Goal: Information Seeking & Learning: Compare options

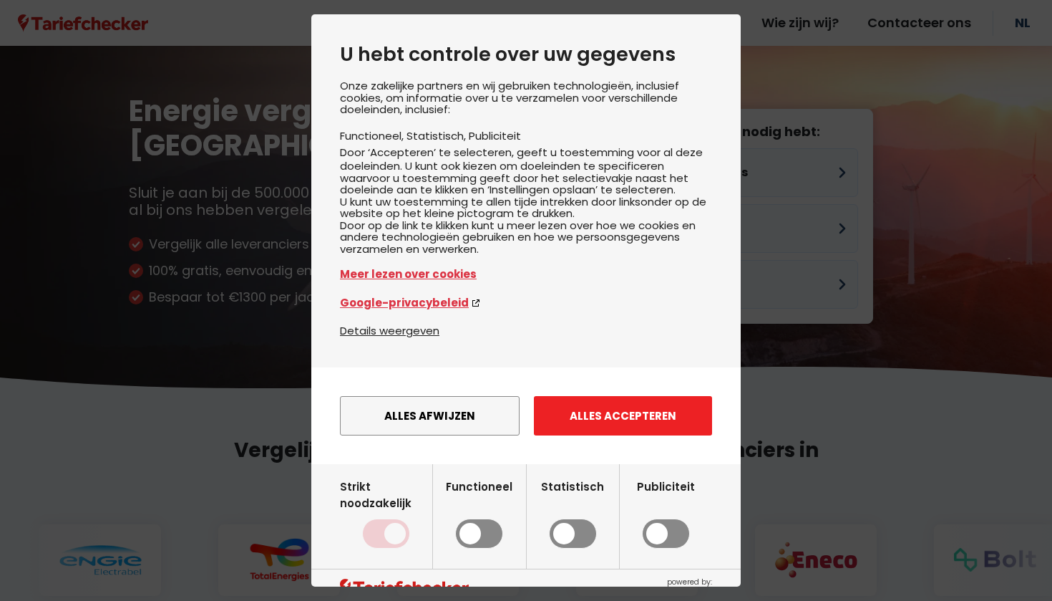
click at [604, 435] on button "Alles accepteren" at bounding box center [623, 415] width 178 height 39
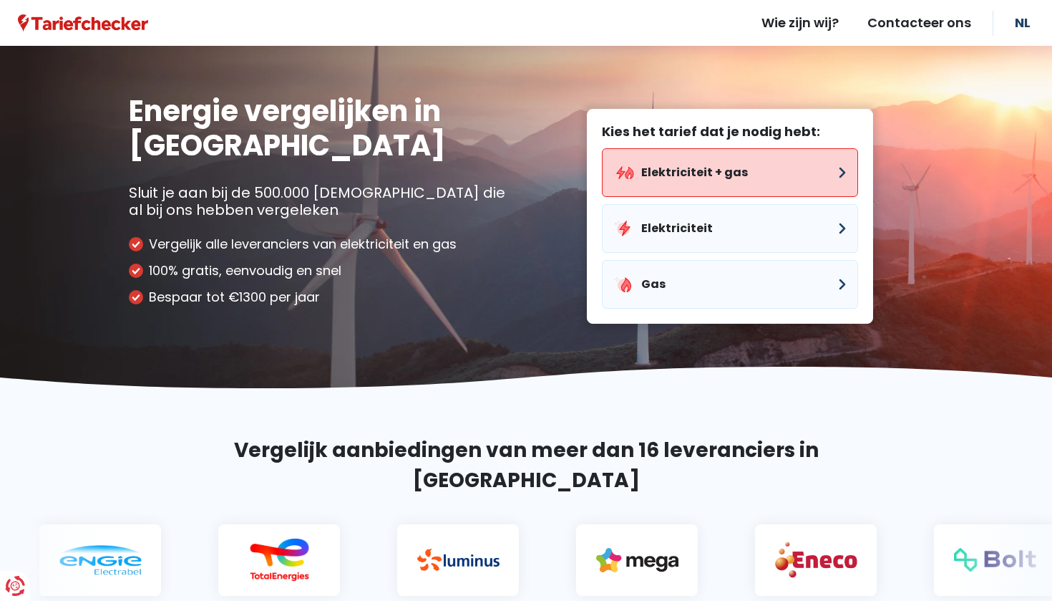
click at [757, 170] on button "Elektriciteit + gas" at bounding box center [730, 172] width 256 height 49
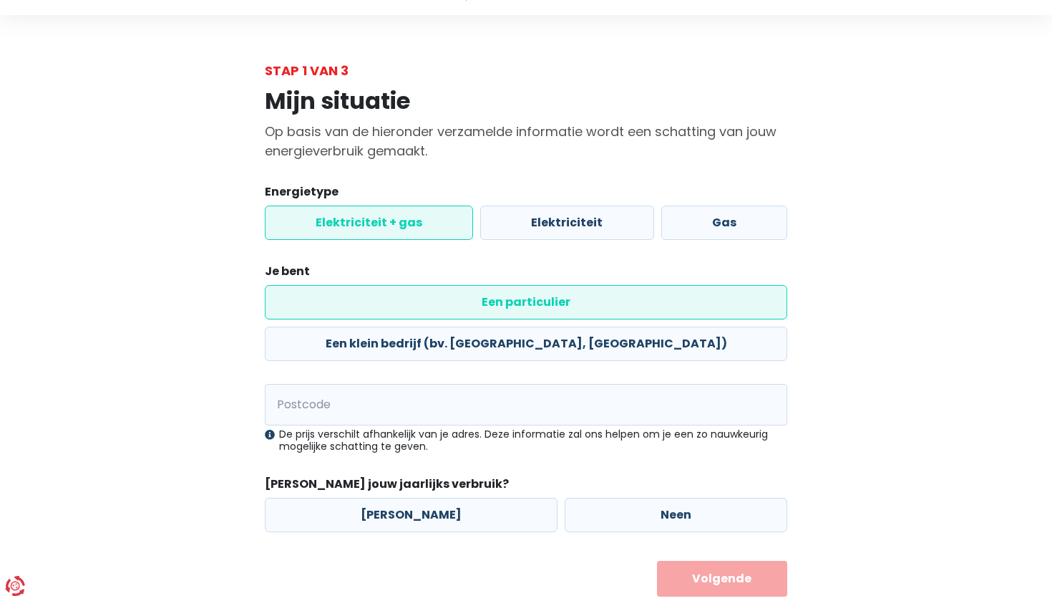
scroll to position [30, 0]
click at [470, 384] on input "Postcode" at bounding box center [526, 405] width 523 height 42
type input "9031"
click at [589, 498] on label "Neen" at bounding box center [676, 515] width 223 height 34
click at [589, 498] on input "Neen" at bounding box center [676, 515] width 223 height 34
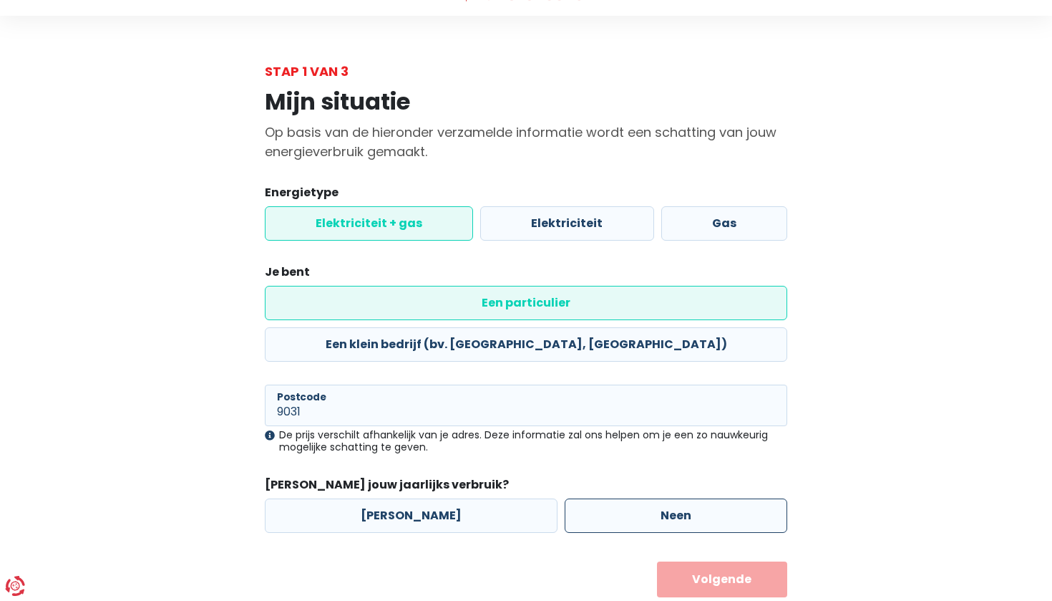
radio input "true"
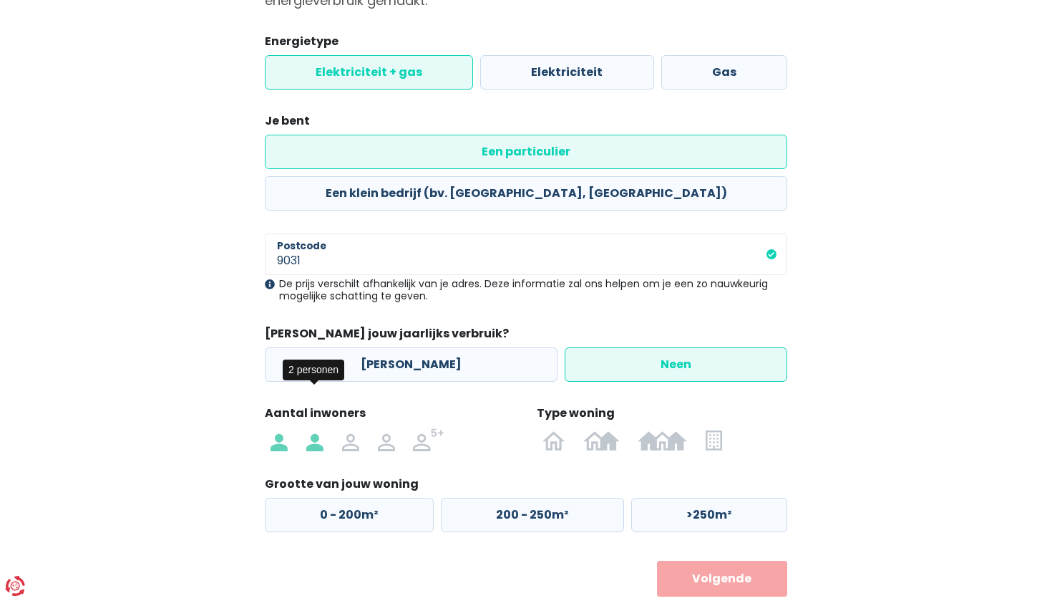
scroll to position [180, 0]
click at [316, 429] on img at bounding box center [314, 440] width 17 height 23
click at [316, 429] on input "radio" at bounding box center [315, 440] width 36 height 23
radio input "true"
click at [376, 498] on label "0 - 200m²" at bounding box center [349, 515] width 169 height 34
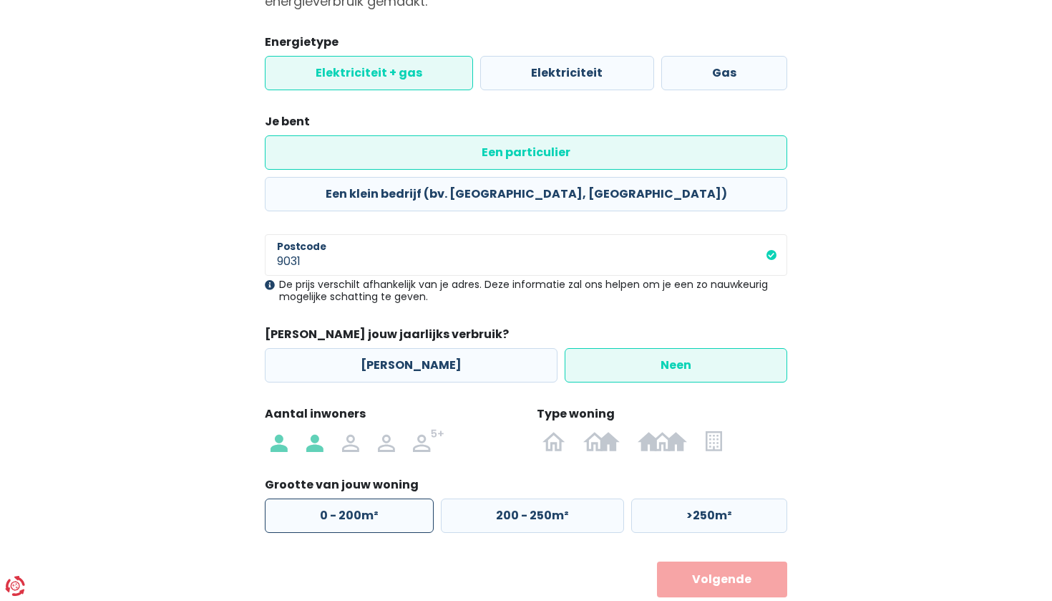
click at [376, 498] on input "0 - 200m²" at bounding box center [349, 515] width 169 height 34
radio input "true"
click at [747, 561] on button "Volgende" at bounding box center [722, 579] width 131 height 36
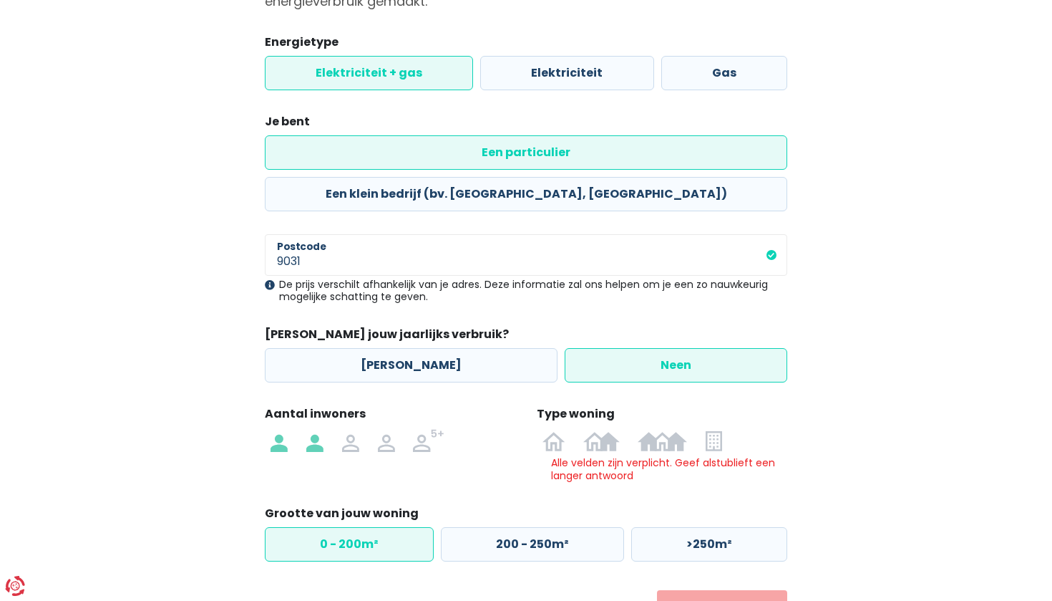
scroll to position [209, 0]
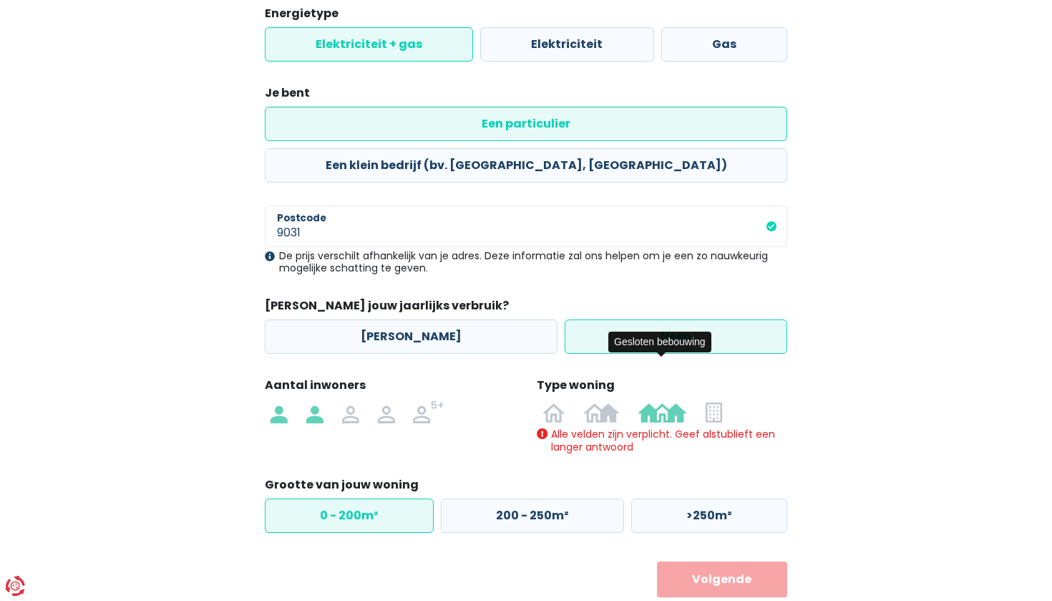
click at [664, 400] on img at bounding box center [662, 411] width 49 height 23
click at [664, 400] on input "radio" at bounding box center [663, 411] width 68 height 23
radio input "true"
radio input "false"
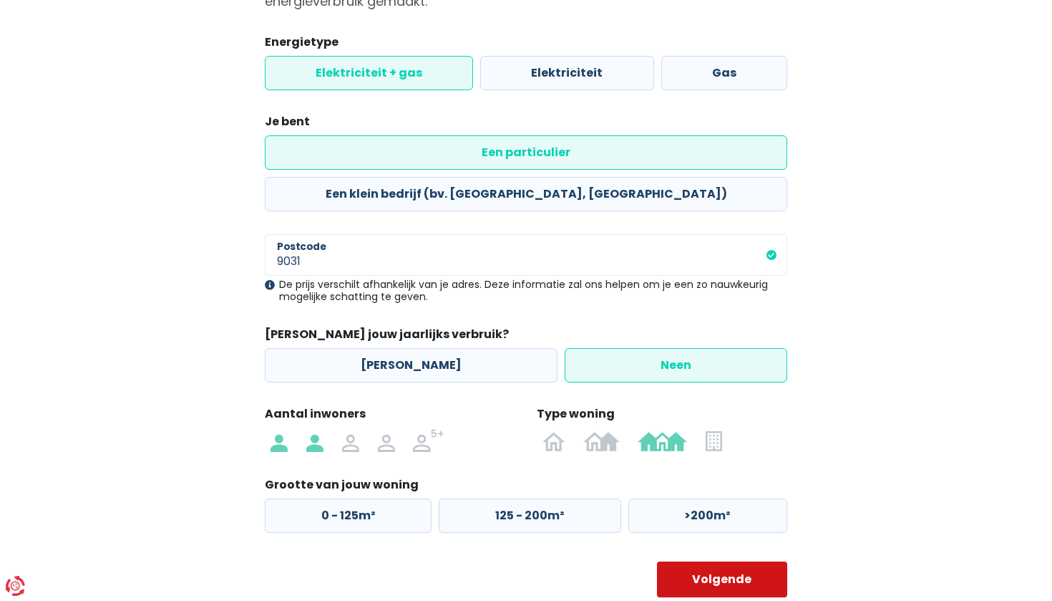
click at [722, 561] on button "Volgende" at bounding box center [722, 579] width 131 height 36
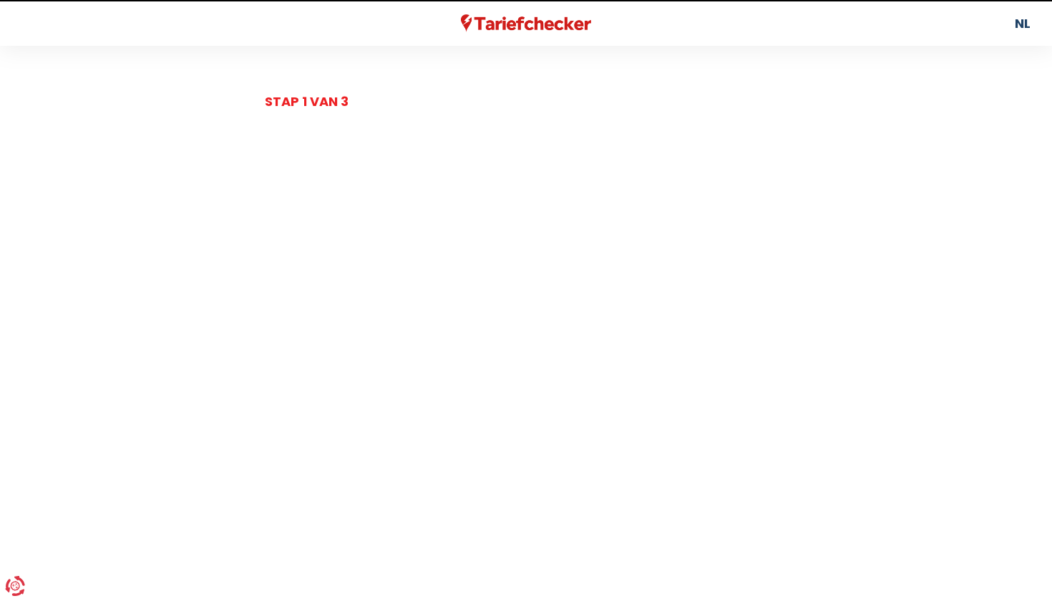
select select
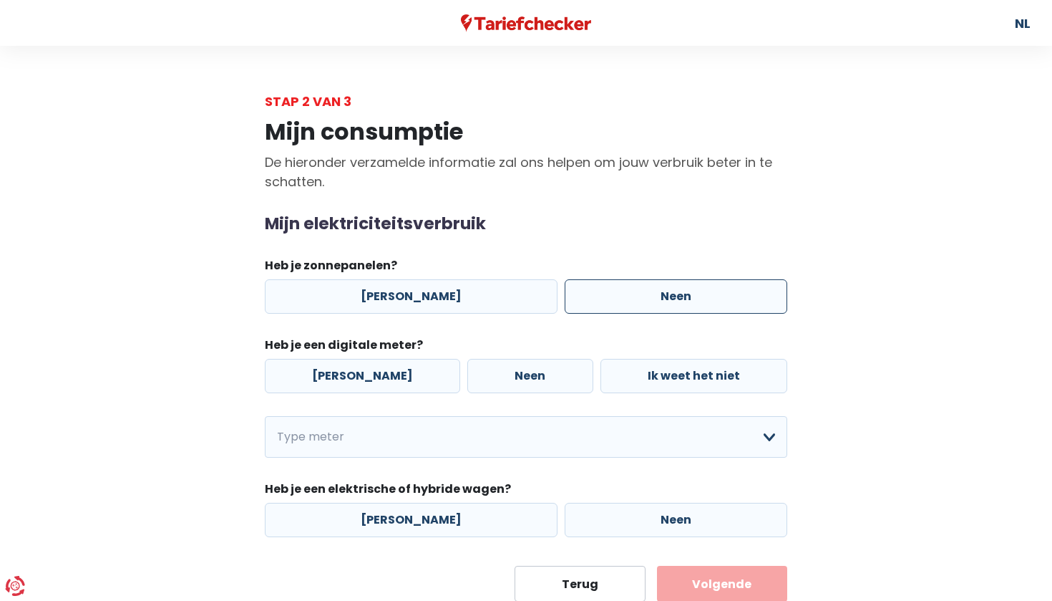
click at [646, 302] on label "Neen" at bounding box center [676, 296] width 223 height 34
click at [646, 302] on input "Neen" at bounding box center [676, 296] width 223 height 34
radio input "true"
click at [329, 382] on label "[PERSON_NAME]" at bounding box center [362, 376] width 195 height 34
click at [329, 382] on input "[PERSON_NAME]" at bounding box center [362, 376] width 195 height 34
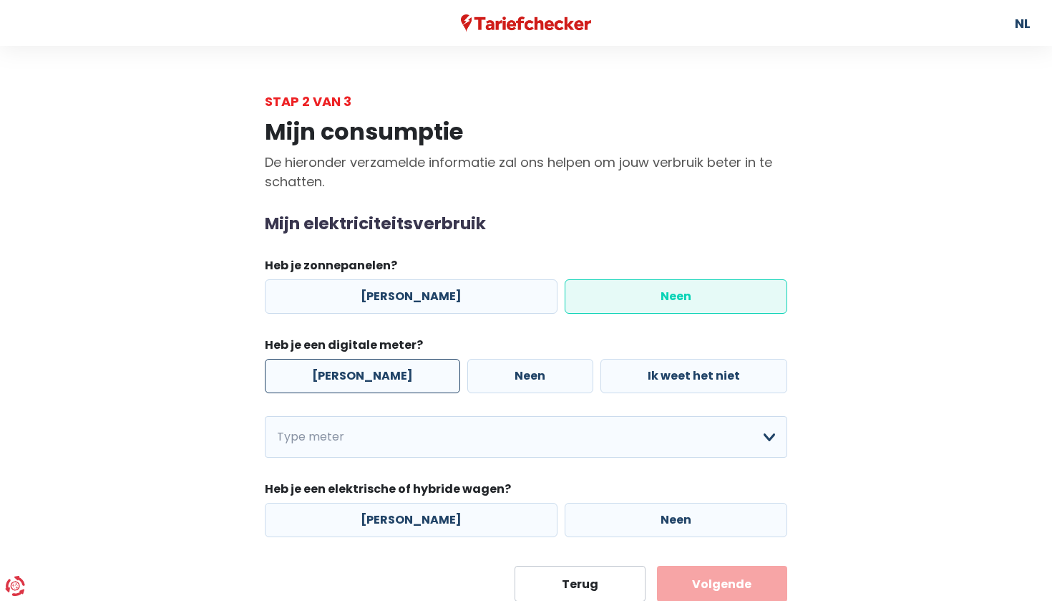
radio input "true"
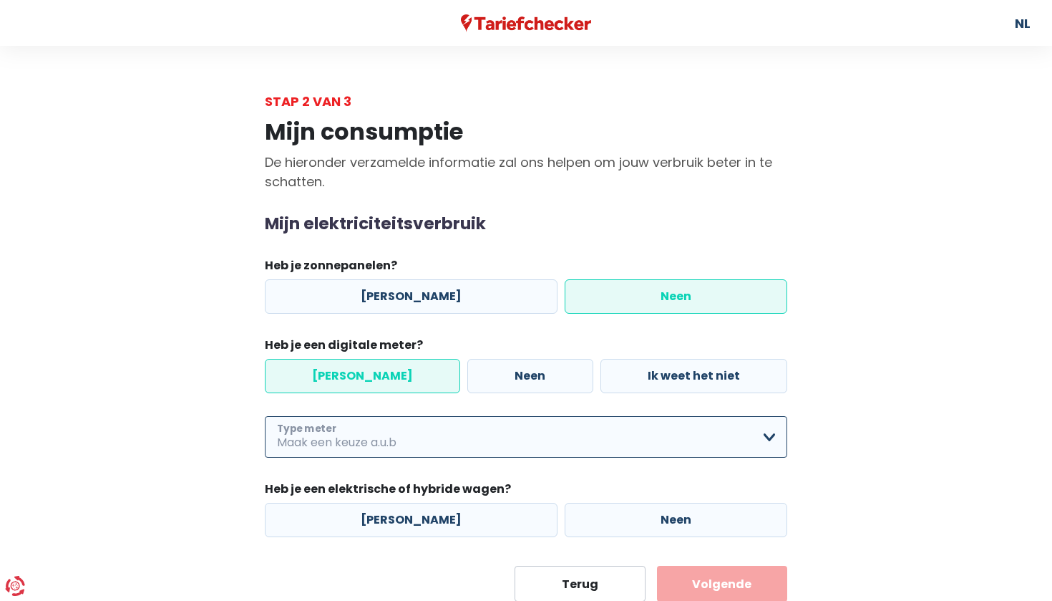
click at [349, 442] on select "Enkelvoudig Tweevoudig Enkelvoudig + uitsluitend nachttarief Tweevoudig + uitsl…" at bounding box center [526, 437] width 523 height 42
select select "day_night_bi_hourly"
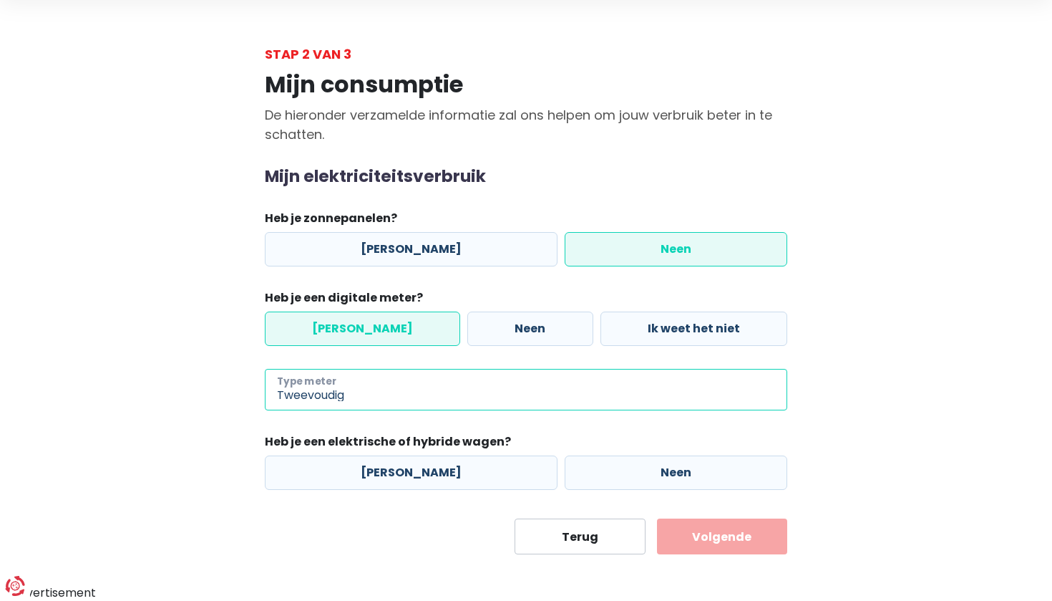
scroll to position [47, 0]
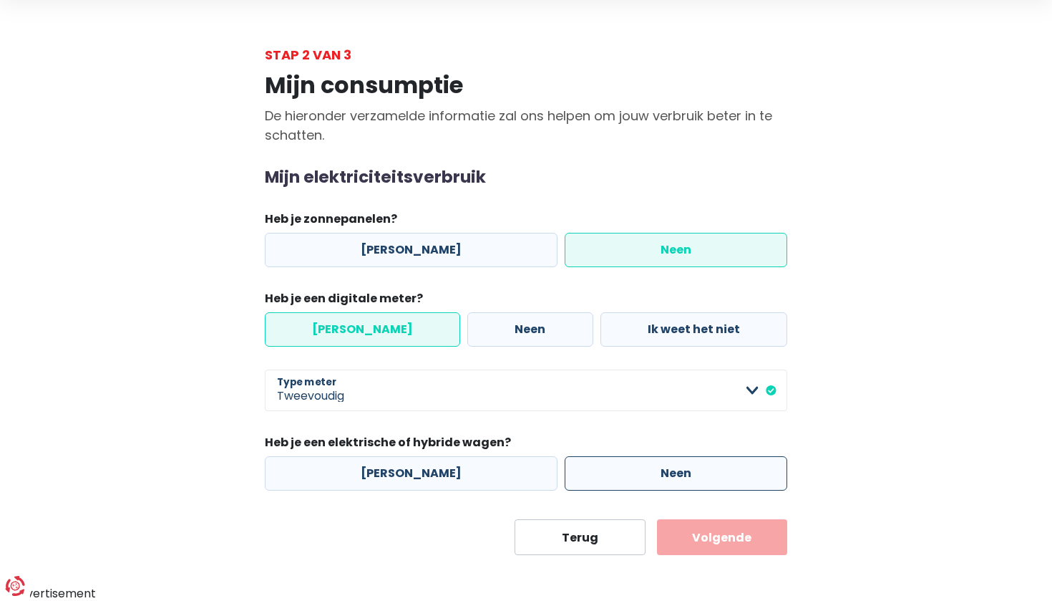
click at [646, 481] on label "Neen" at bounding box center [676, 473] width 223 height 34
click at [646, 481] on input "Neen" at bounding box center [676, 473] width 223 height 34
radio input "true"
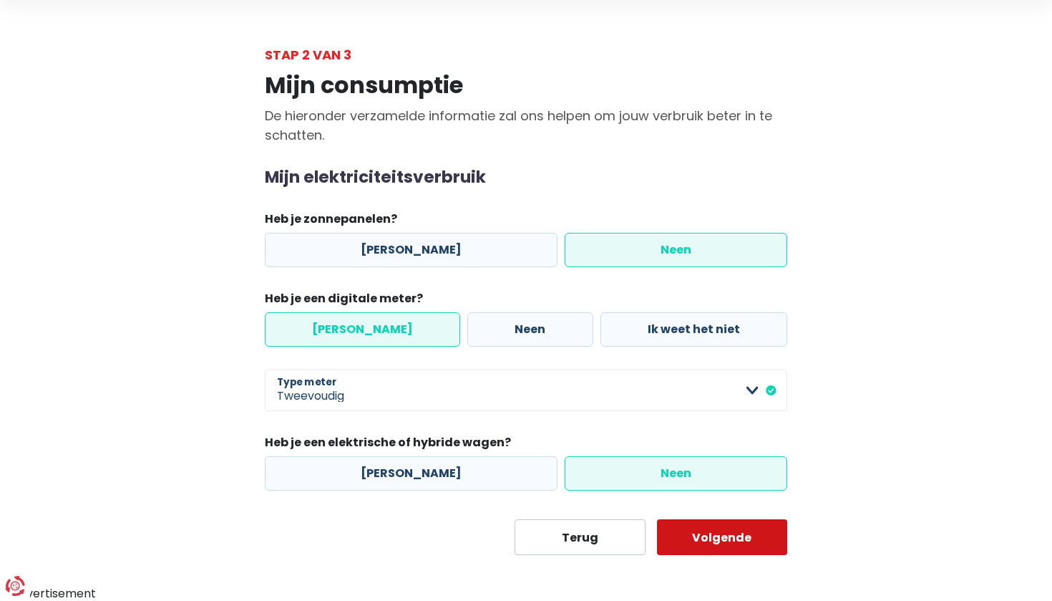
click at [721, 543] on button "Volgende" at bounding box center [722, 537] width 131 height 36
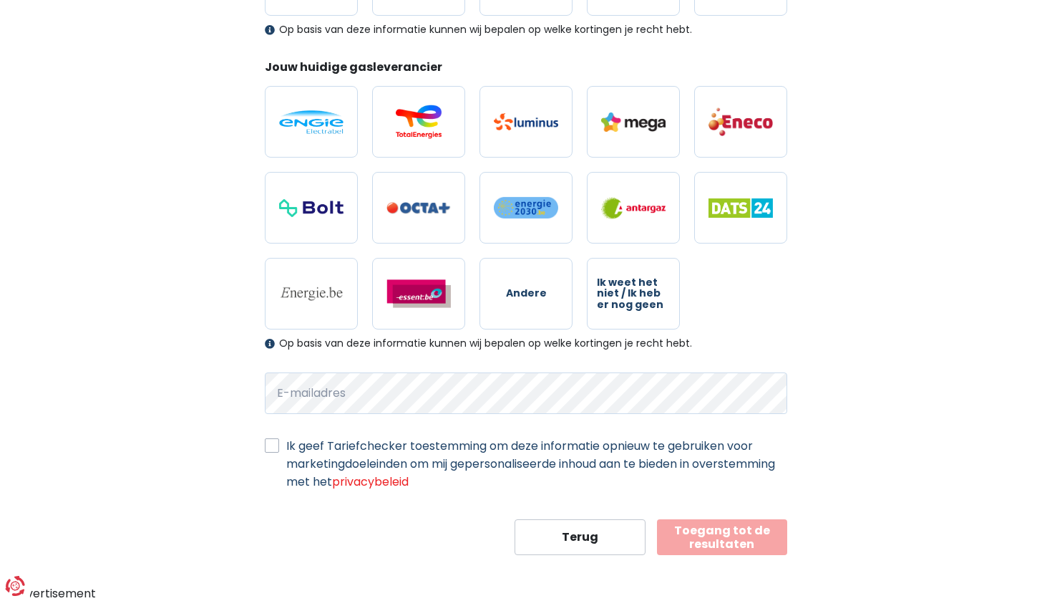
scroll to position [382, 0]
click at [286, 441] on label "Ik geef Tariefchecker toestemming om deze informatie opnieuw te gebruiken voor …" at bounding box center [536, 464] width 501 height 54
click at [271, 441] on input "Ik geef Tariefchecker toestemming om deze informatie opnieuw te gebruiken voor …" at bounding box center [272, 444] width 14 height 14
click at [274, 434] on form "Jouw huidige elektriciteitsleverancier Andere Ik weet het niet / Ik heb er nog …" at bounding box center [526, 194] width 523 height 724
click at [286, 445] on label "Ik geef Tariefchecker toestemming om deze informatie opnieuw te gebruiken voor …" at bounding box center [536, 464] width 501 height 54
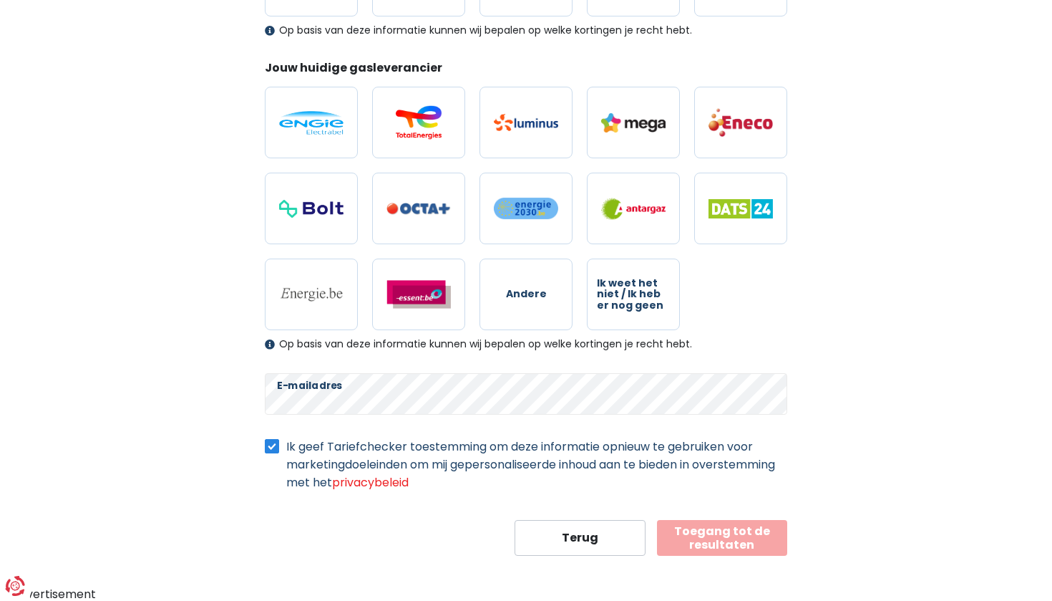
click at [268, 445] on input "Ik geef Tariefchecker toestemming om deze informatie opnieuw te gebruiken voor …" at bounding box center [272, 444] width 14 height 14
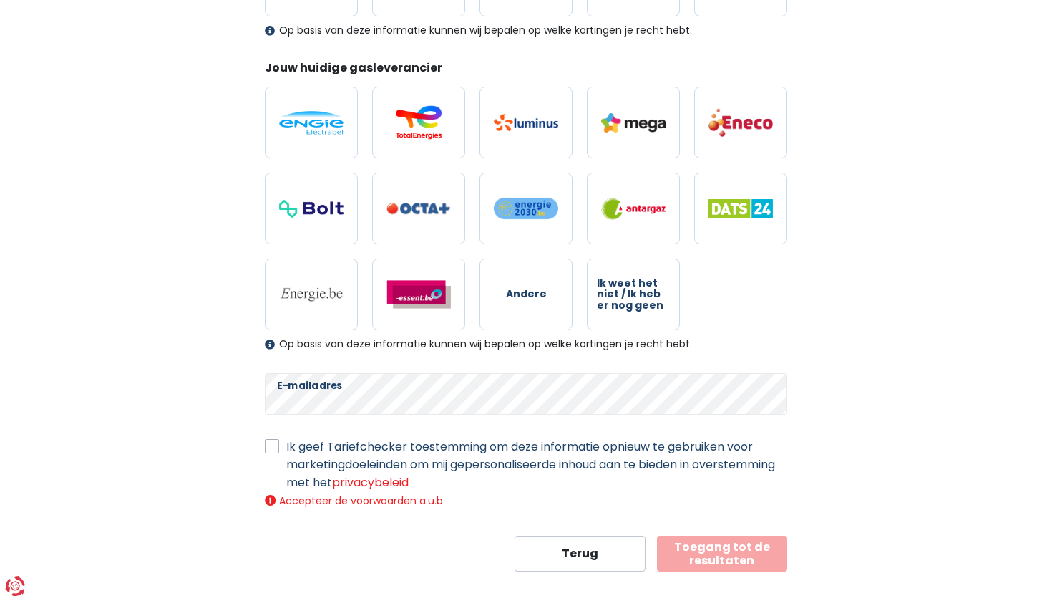
click at [286, 446] on label "Ik geef Tariefchecker toestemming om deze informatie opnieuw te gebruiken voor …" at bounding box center [536, 464] width 501 height 54
click at [273, 446] on input "Ik geef Tariefchecker toestemming om deze informatie opnieuw te gebruiken voor …" at bounding box center [272, 444] width 14 height 14
checkbox input "true"
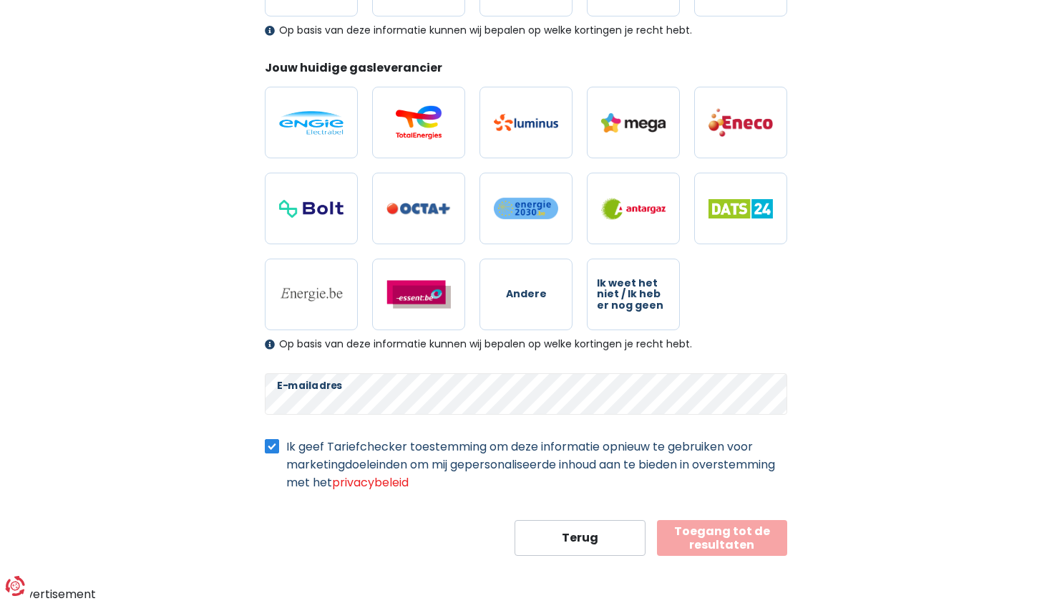
click at [728, 540] on button "Toegang tot de resultaten" at bounding box center [722, 538] width 131 height 36
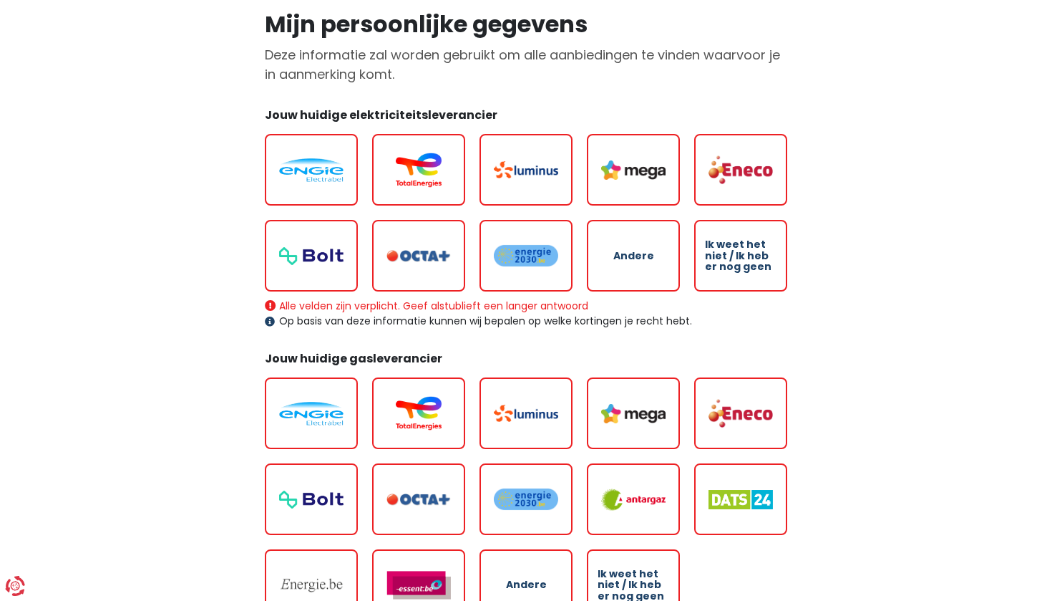
scroll to position [111, 0]
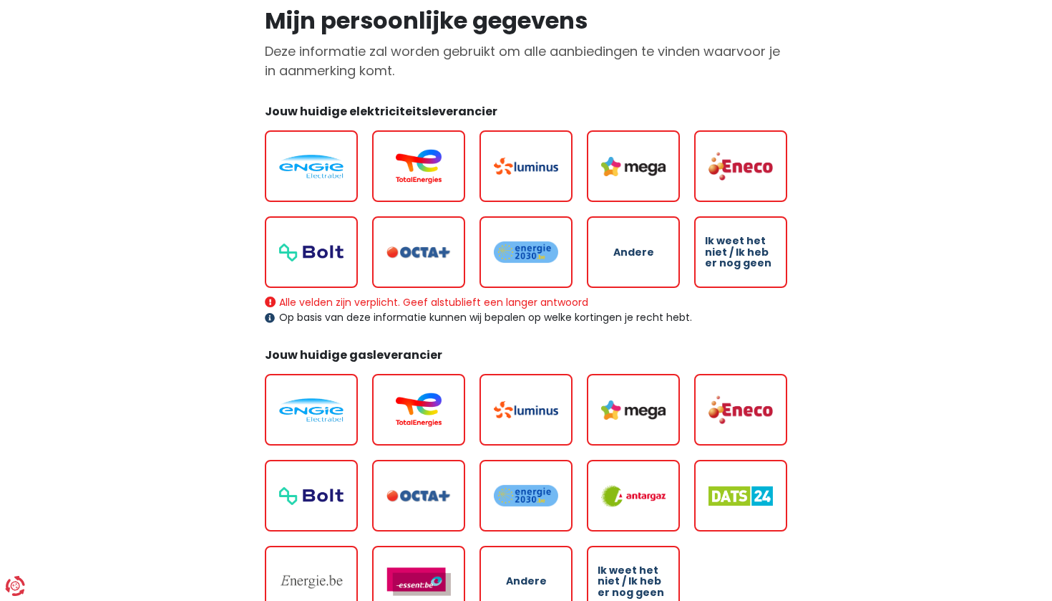
click at [331, 172] on img at bounding box center [311, 167] width 64 height 24
click at [331, 172] on input "radio" at bounding box center [311, 166] width 93 height 72
radio input "true"
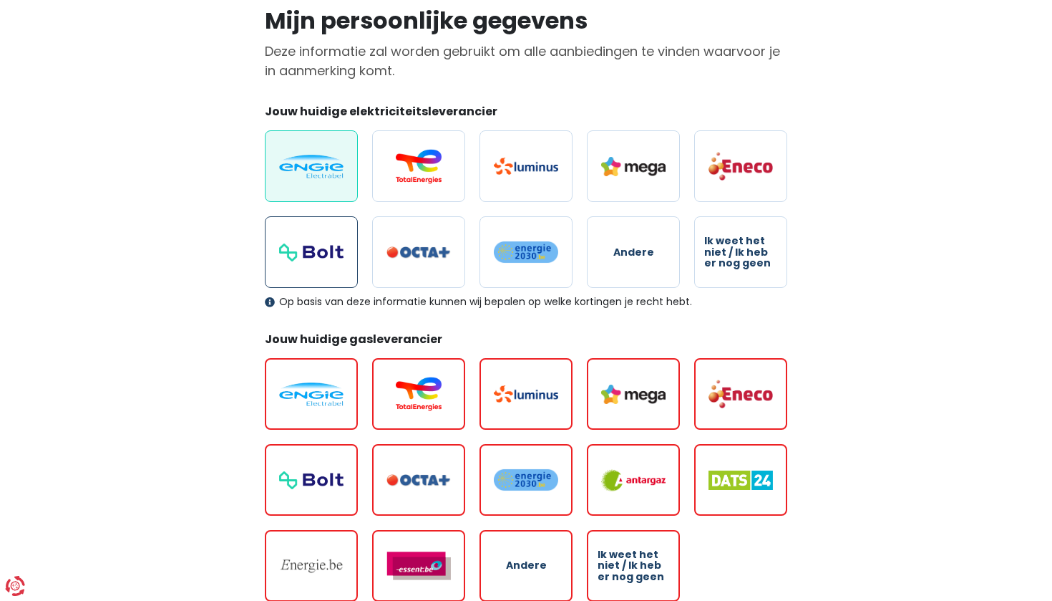
click at [319, 231] on label at bounding box center [311, 252] width 93 height 72
click at [319, 231] on input "radio" at bounding box center [311, 252] width 93 height 72
radio input "true"
radio input "false"
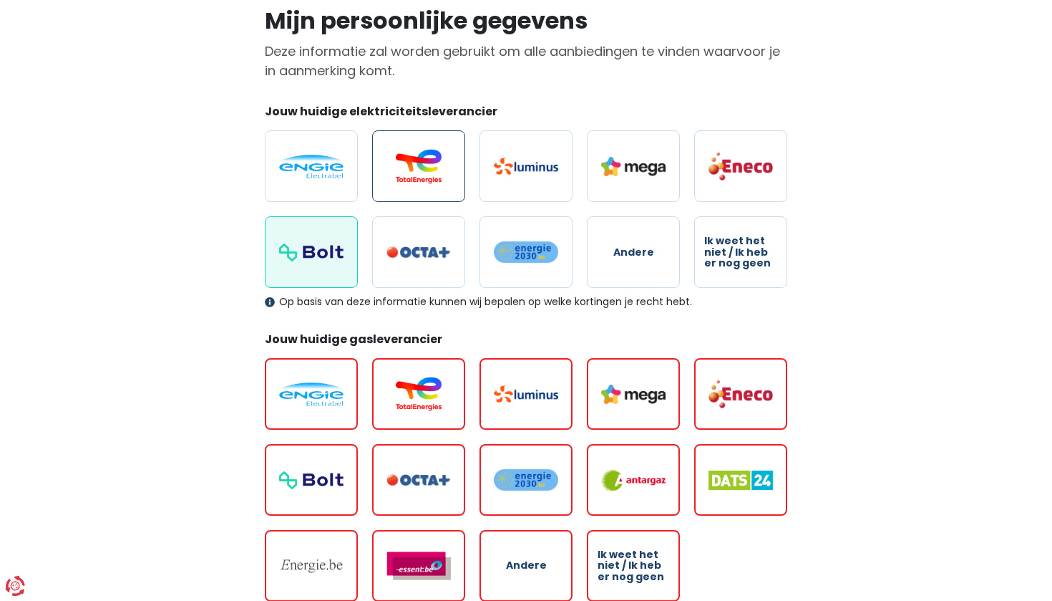
click at [410, 150] on img at bounding box center [419, 166] width 64 height 34
click at [410, 150] on input "radio" at bounding box center [418, 166] width 93 height 72
radio input "true"
radio input "false"
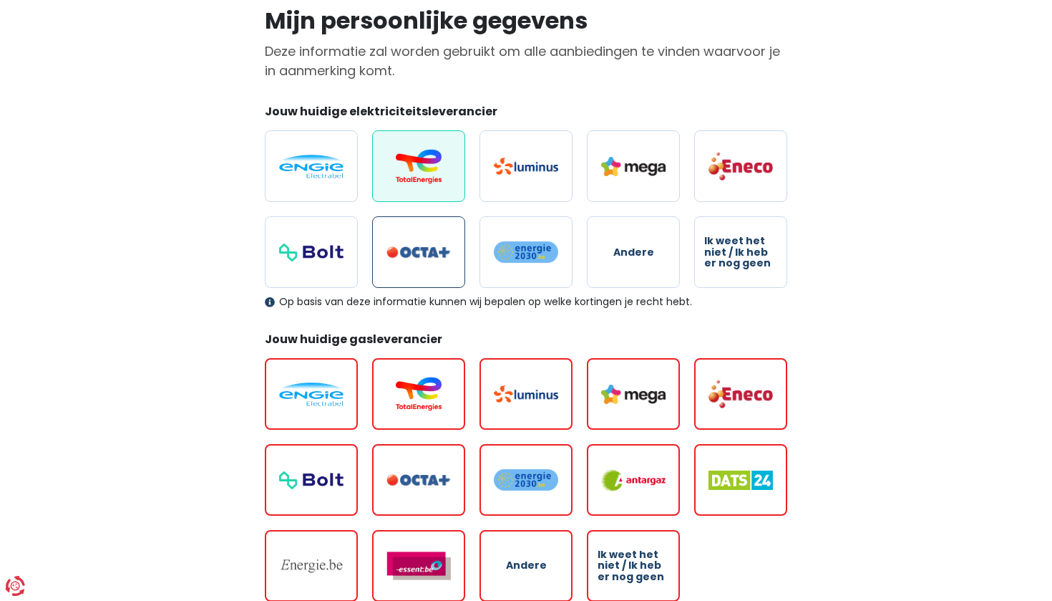
click at [434, 276] on label at bounding box center [418, 252] width 93 height 72
click at [434, 276] on input "radio" at bounding box center [418, 252] width 93 height 72
radio input "true"
radio input "false"
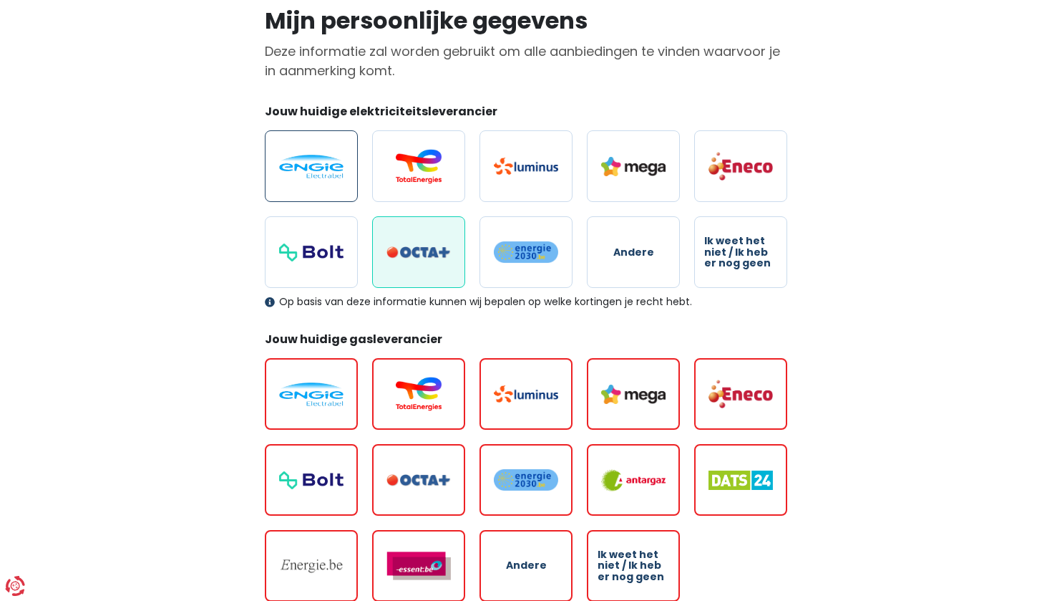
click at [298, 133] on label at bounding box center [311, 166] width 93 height 72
click at [298, 133] on input "radio" at bounding box center [311, 166] width 93 height 72
radio input "true"
radio input "false"
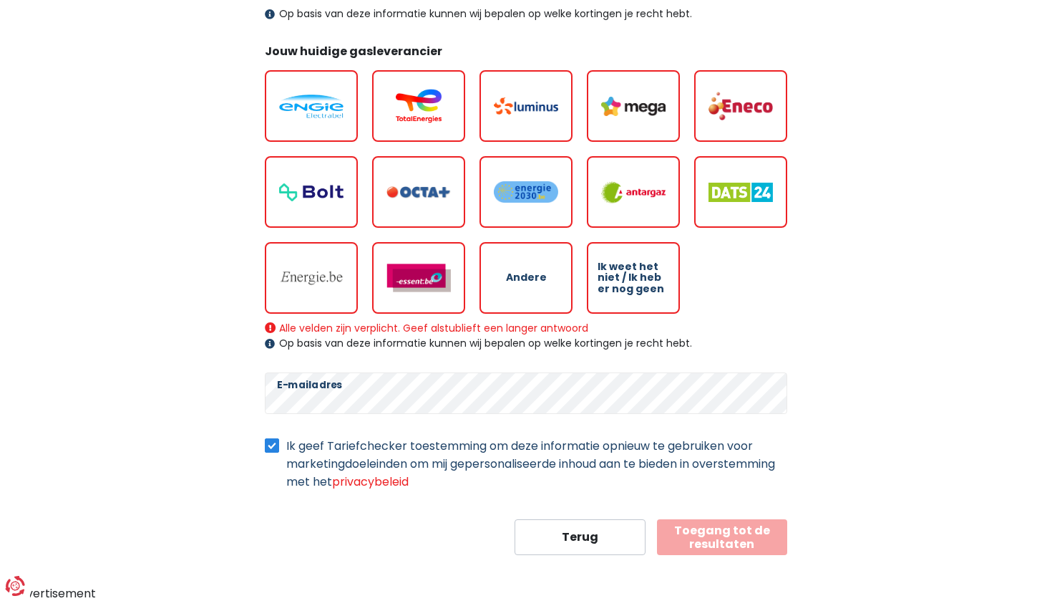
scroll to position [398, 0]
click at [745, 528] on button "Toegang tot de resultaten" at bounding box center [722, 538] width 131 height 36
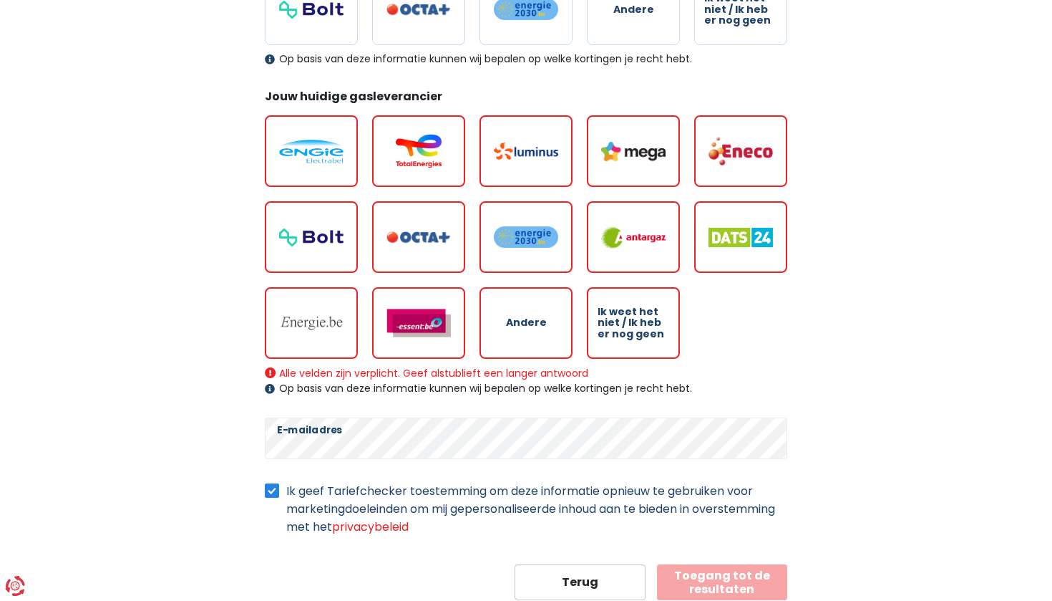
scroll to position [344, 0]
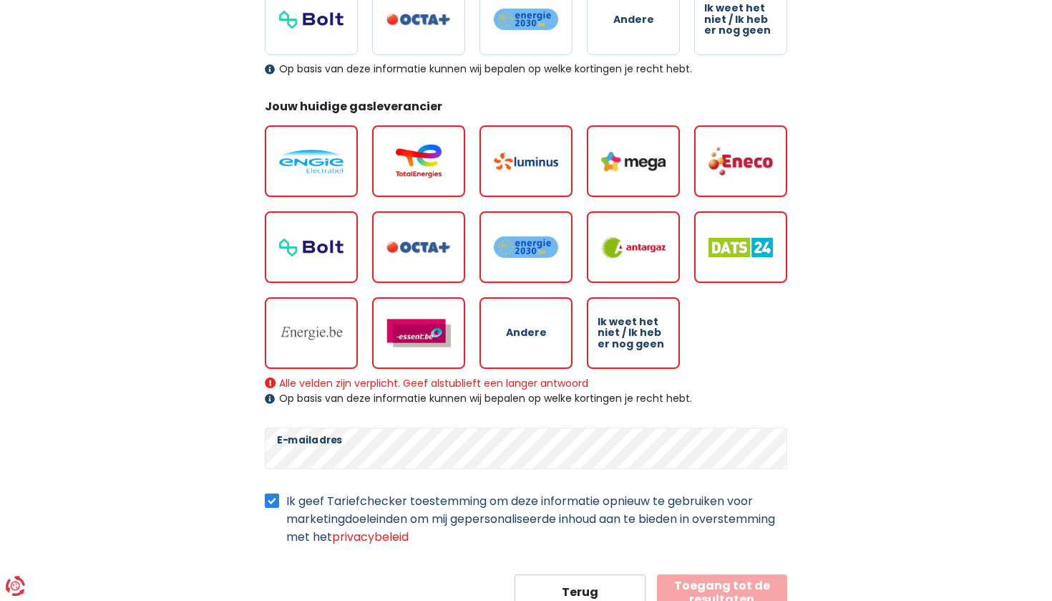
click at [329, 157] on img at bounding box center [311, 162] width 64 height 24
click at [329, 157] on input "radio" at bounding box center [311, 161] width 93 height 72
radio input "true"
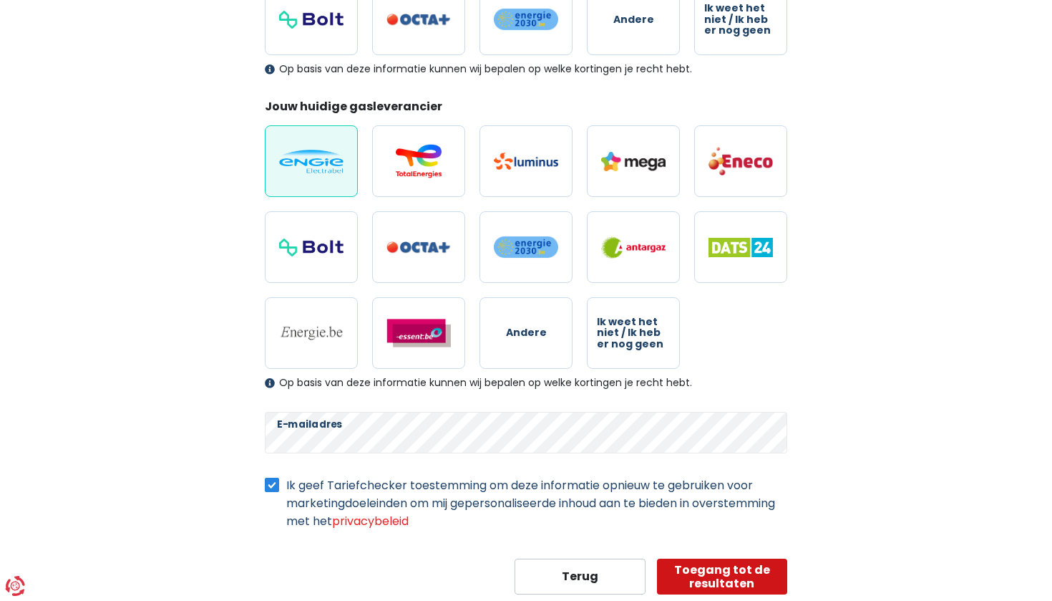
click at [727, 565] on button "Toegang tot de resultaten" at bounding box center [722, 576] width 131 height 36
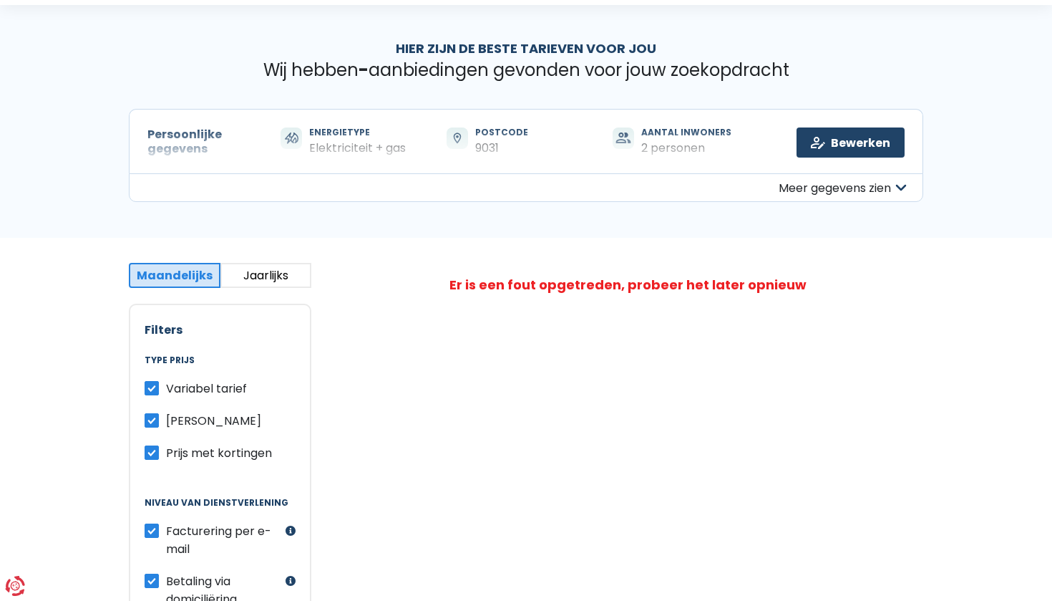
scroll to position [42, 0]
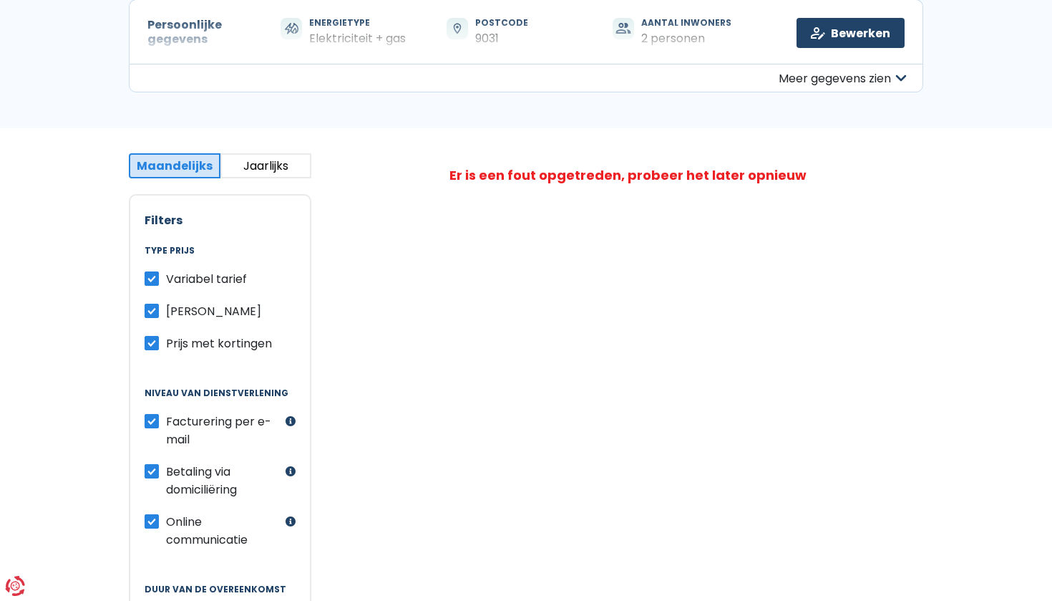
scroll to position [153, 0]
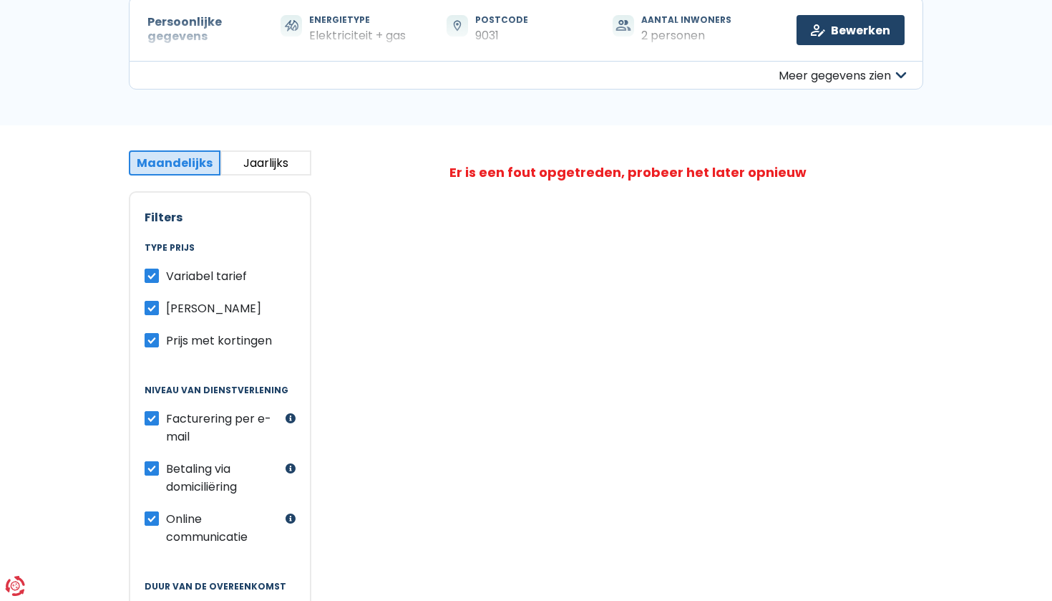
click at [258, 157] on button "Jaarlijks" at bounding box center [266, 162] width 92 height 25
click at [177, 169] on button "Maandelijks" at bounding box center [175, 162] width 92 height 25
click at [166, 336] on label "Prijs met kortingen" at bounding box center [219, 340] width 106 height 18
click at [147, 336] on input "Prijs met kortingen" at bounding box center [152, 338] width 14 height 14
checkbox input "false"
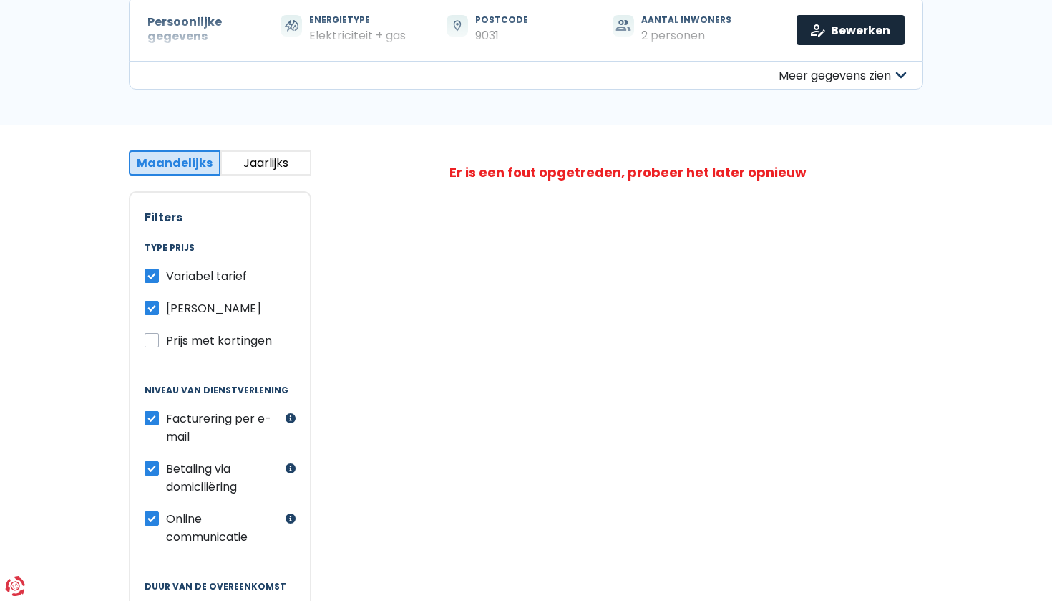
click at [862, 31] on link "Bewerken" at bounding box center [851, 30] width 108 height 30
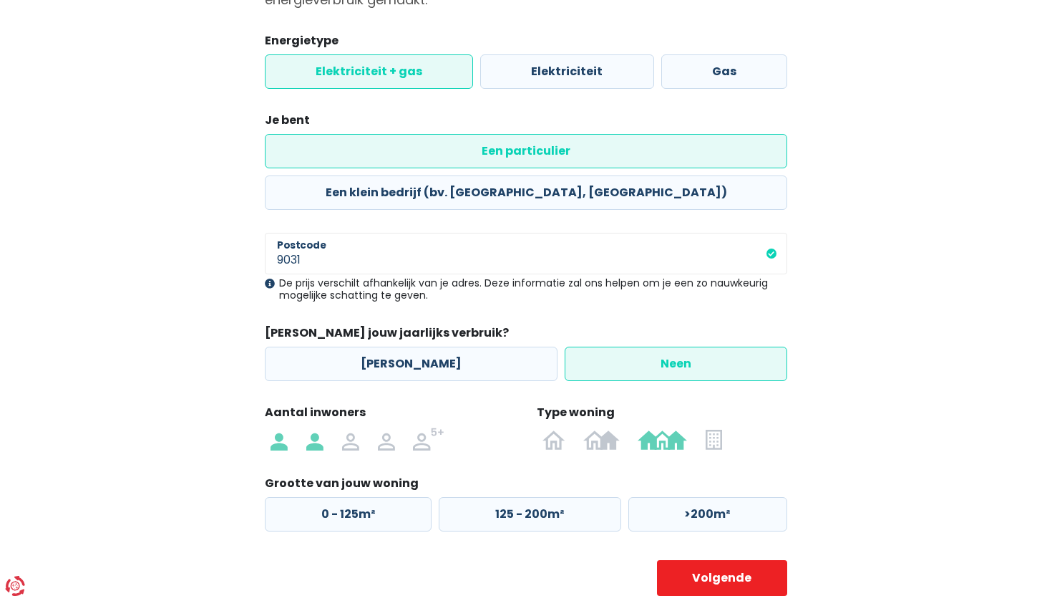
scroll to position [180, 0]
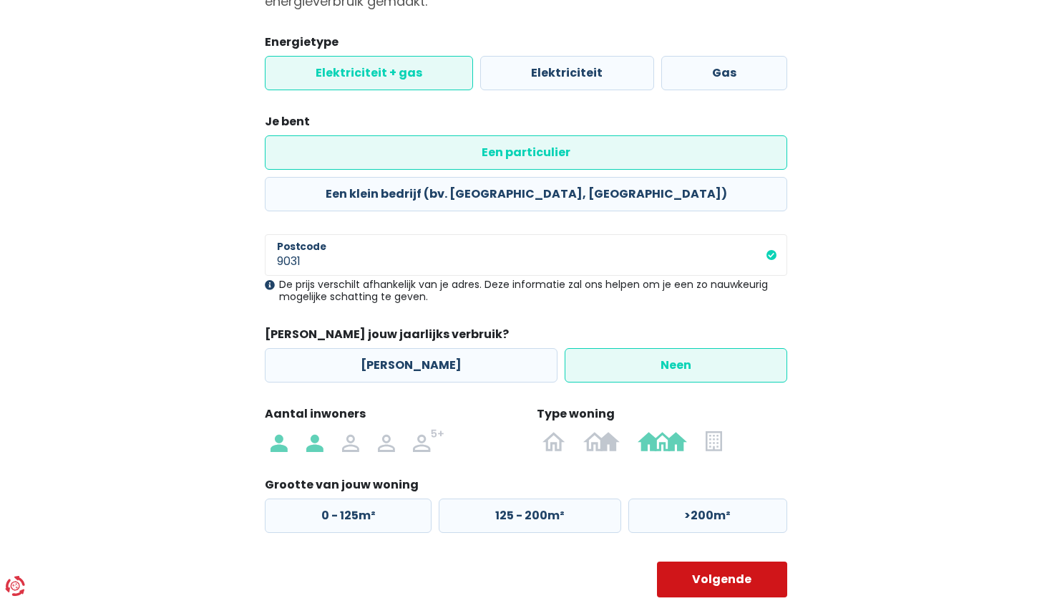
click at [723, 561] on button "Volgende" at bounding box center [722, 579] width 131 height 36
select select "day_night_bi_hourly"
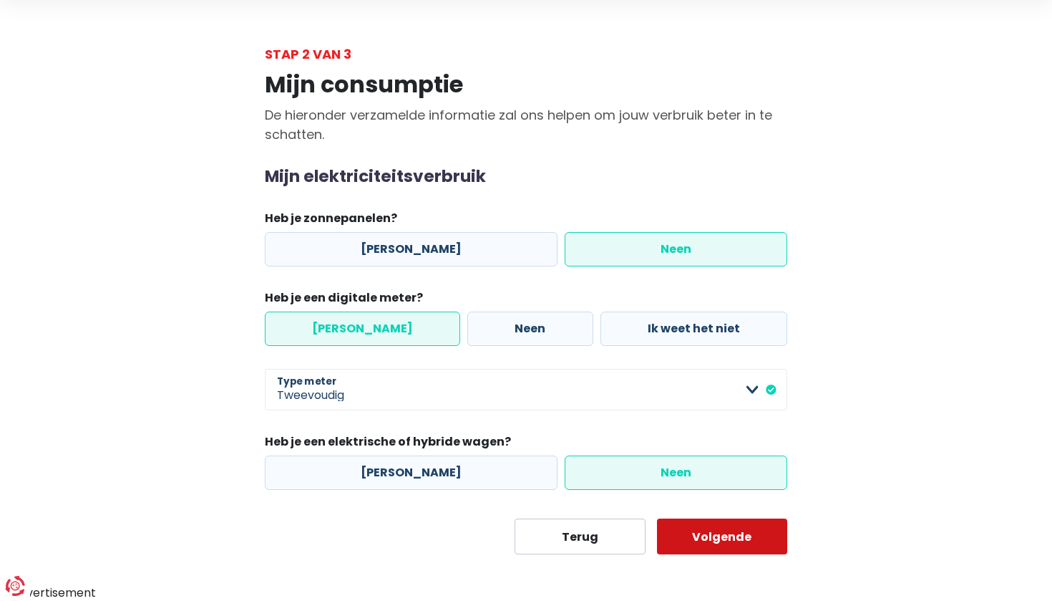
scroll to position [47, 0]
click at [715, 538] on button "Volgende" at bounding box center [722, 537] width 131 height 36
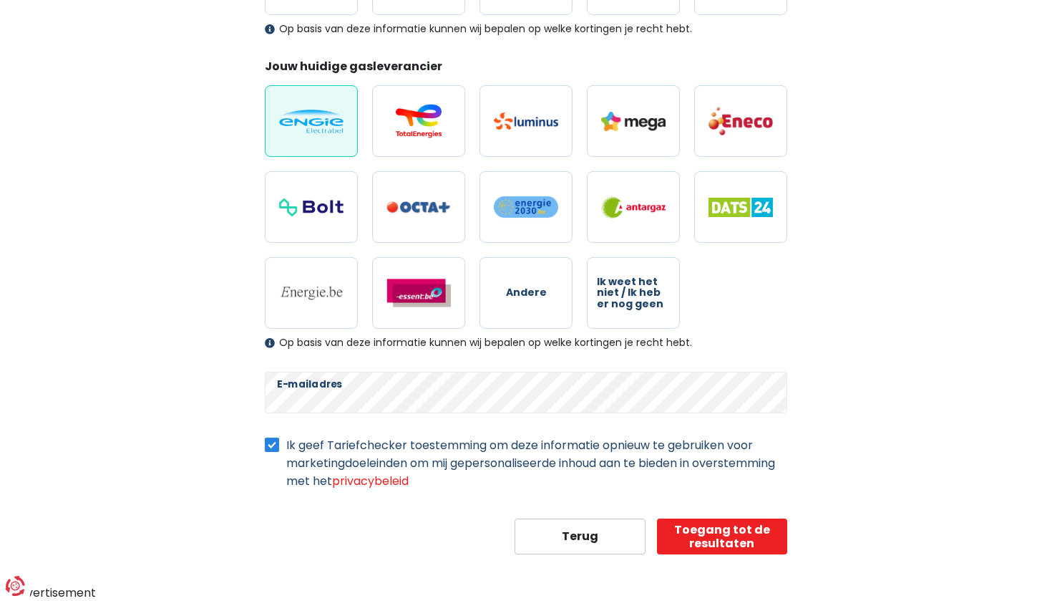
scroll to position [382, 0]
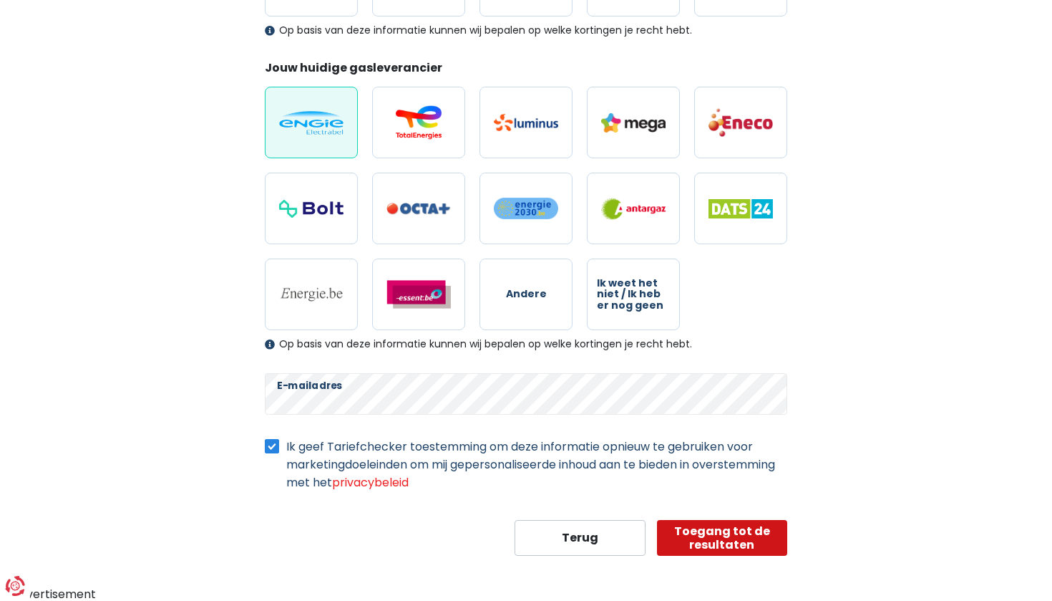
click at [751, 533] on button "Toegang tot de resultaten" at bounding box center [722, 538] width 131 height 36
